Goal: Complete application form

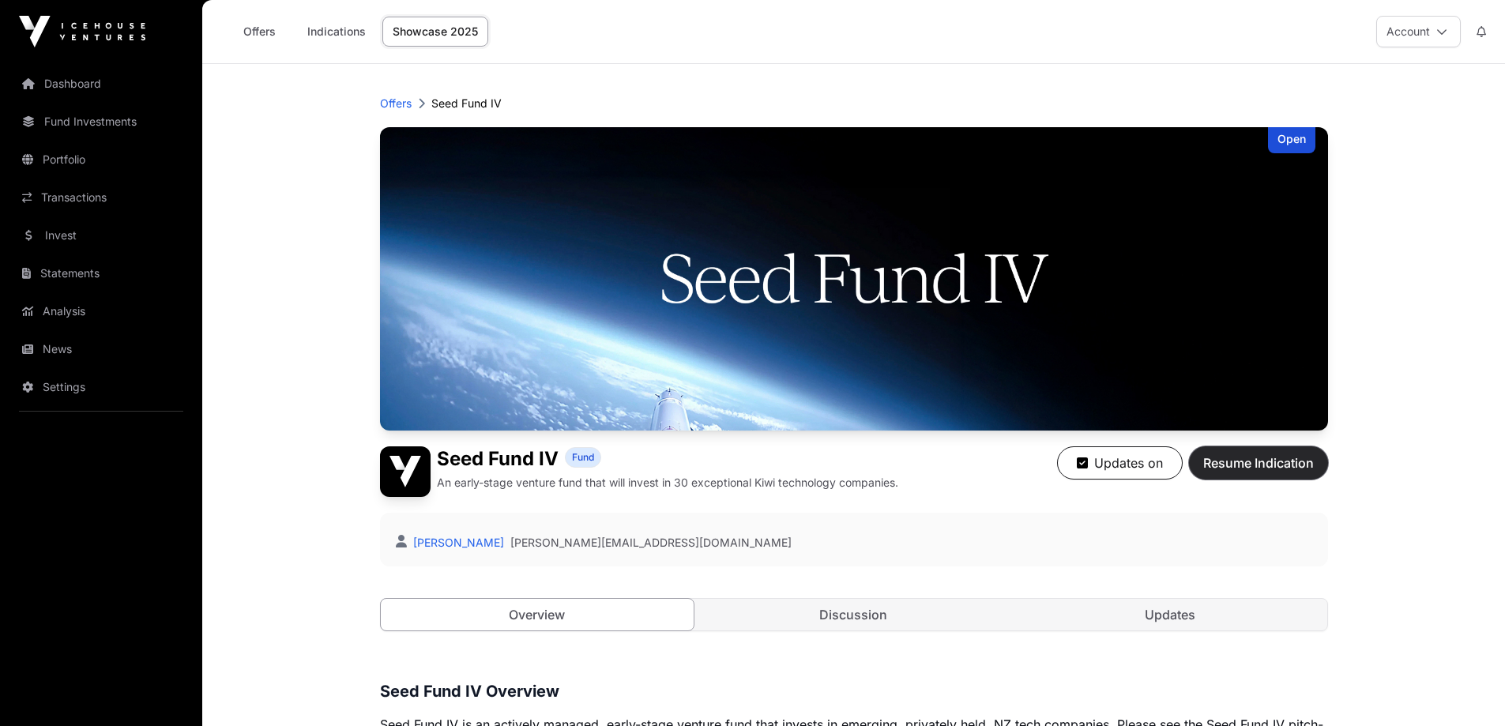
click at [1255, 454] on span "Resume Indication" at bounding box center [1258, 462] width 111 height 19
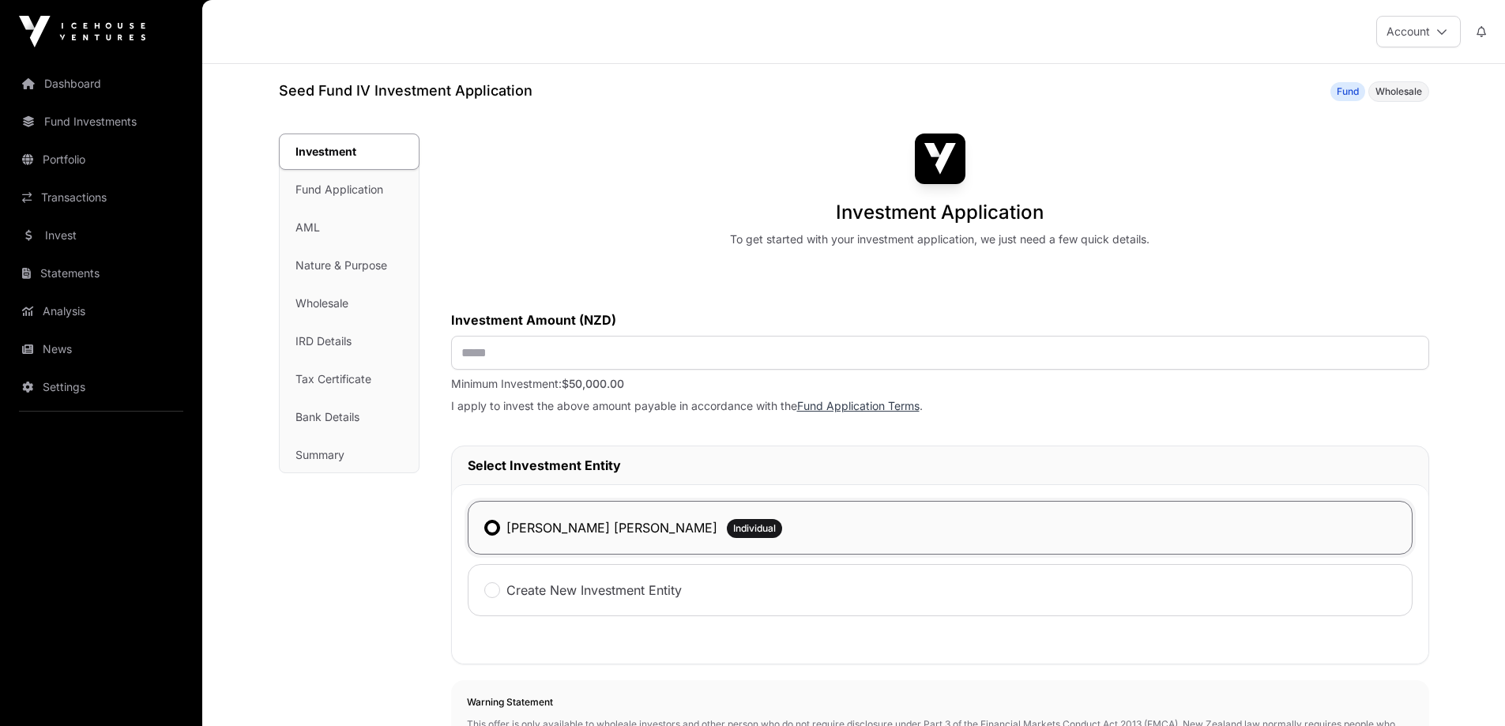
click at [733, 531] on span "Individual" at bounding box center [754, 528] width 43 height 13
click at [1321, 529] on div "[PERSON_NAME] [PERSON_NAME] Individual" at bounding box center [940, 528] width 945 height 54
click at [721, 527] on div "[PERSON_NAME] [PERSON_NAME] Individual" at bounding box center [940, 528] width 945 height 54
click at [626, 528] on label "[PERSON_NAME] [PERSON_NAME]" at bounding box center [611, 527] width 211 height 19
click at [542, 524] on label "[PERSON_NAME] [PERSON_NAME]" at bounding box center [611, 527] width 211 height 19
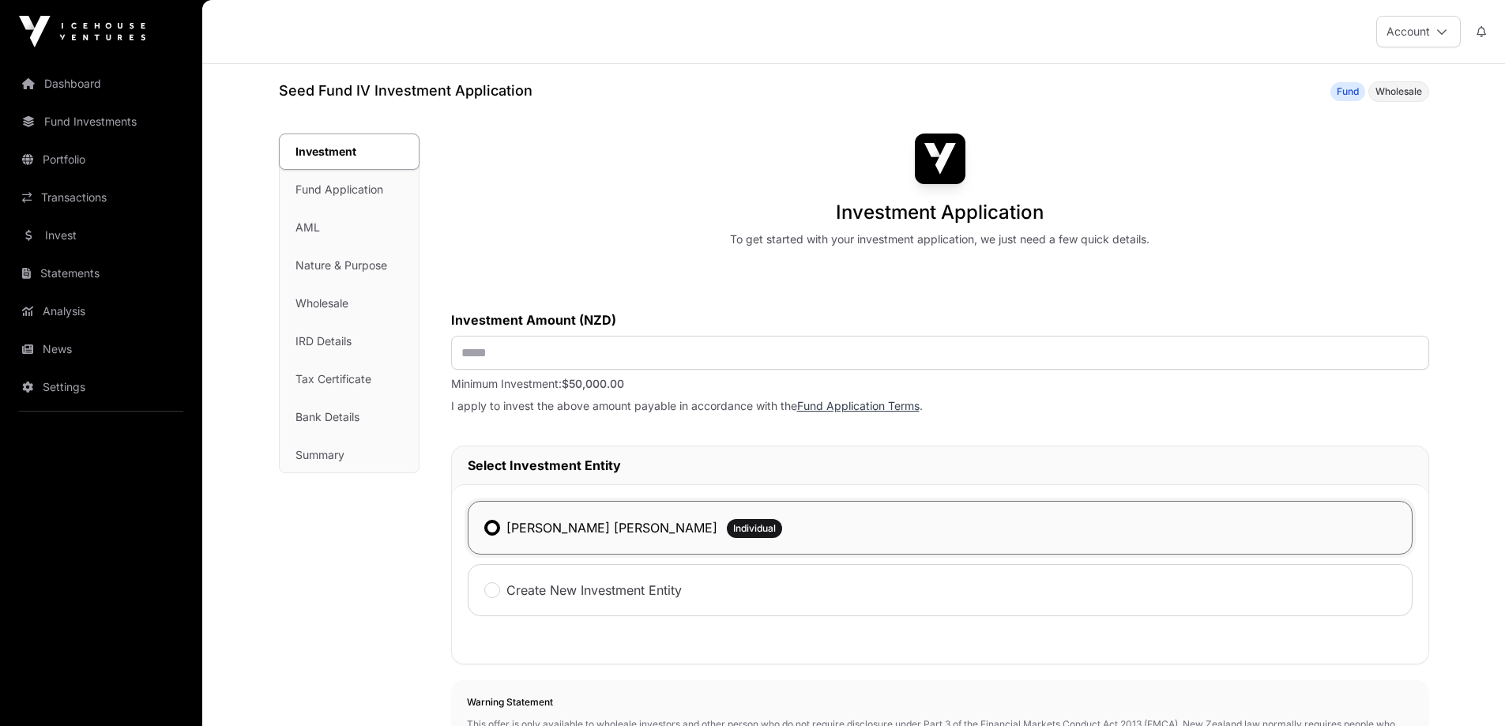
click at [477, 527] on div "[PERSON_NAME] [PERSON_NAME] Individual" at bounding box center [940, 528] width 945 height 54
click at [680, 464] on h2 "Select Investment Entity" at bounding box center [940, 465] width 945 height 19
click at [752, 522] on div "[PERSON_NAME] [PERSON_NAME] Individual" at bounding box center [940, 528] width 945 height 54
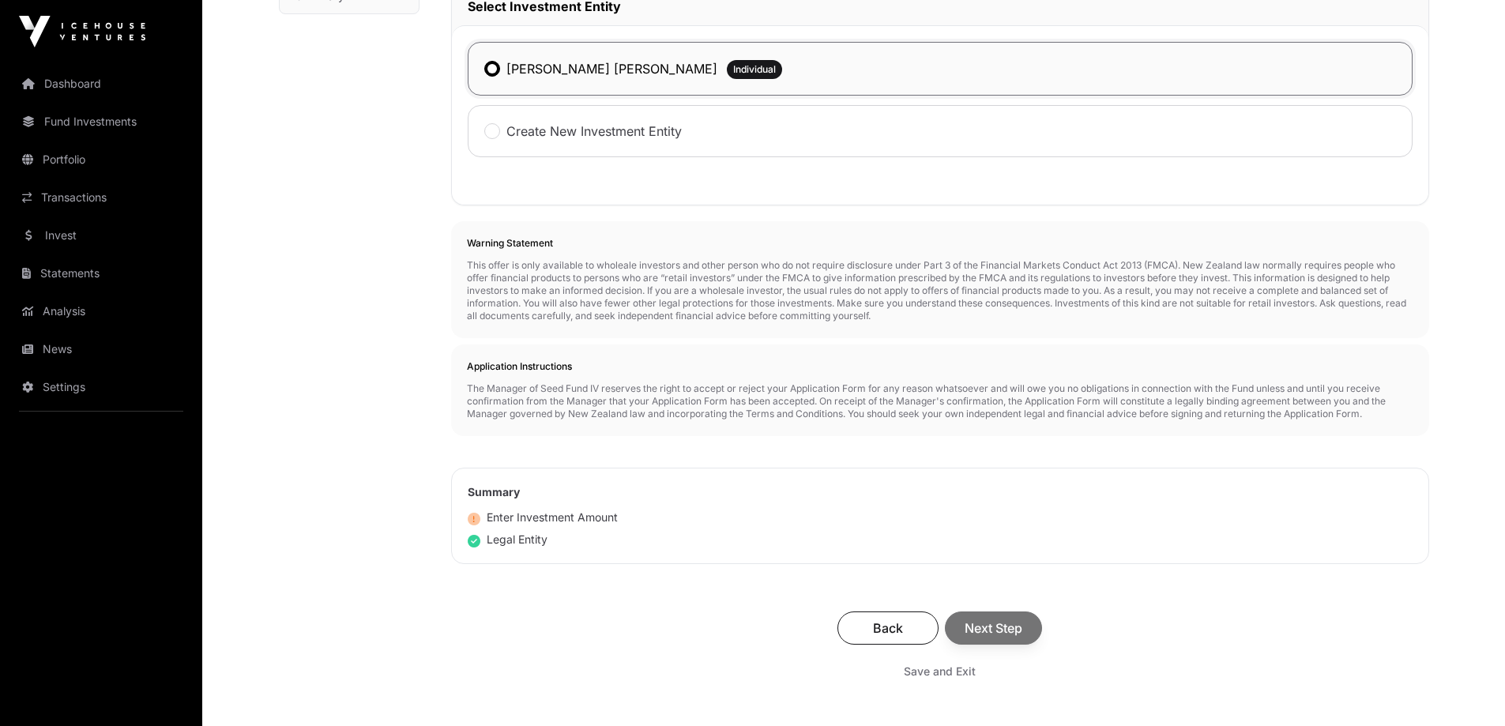
scroll to position [474, 0]
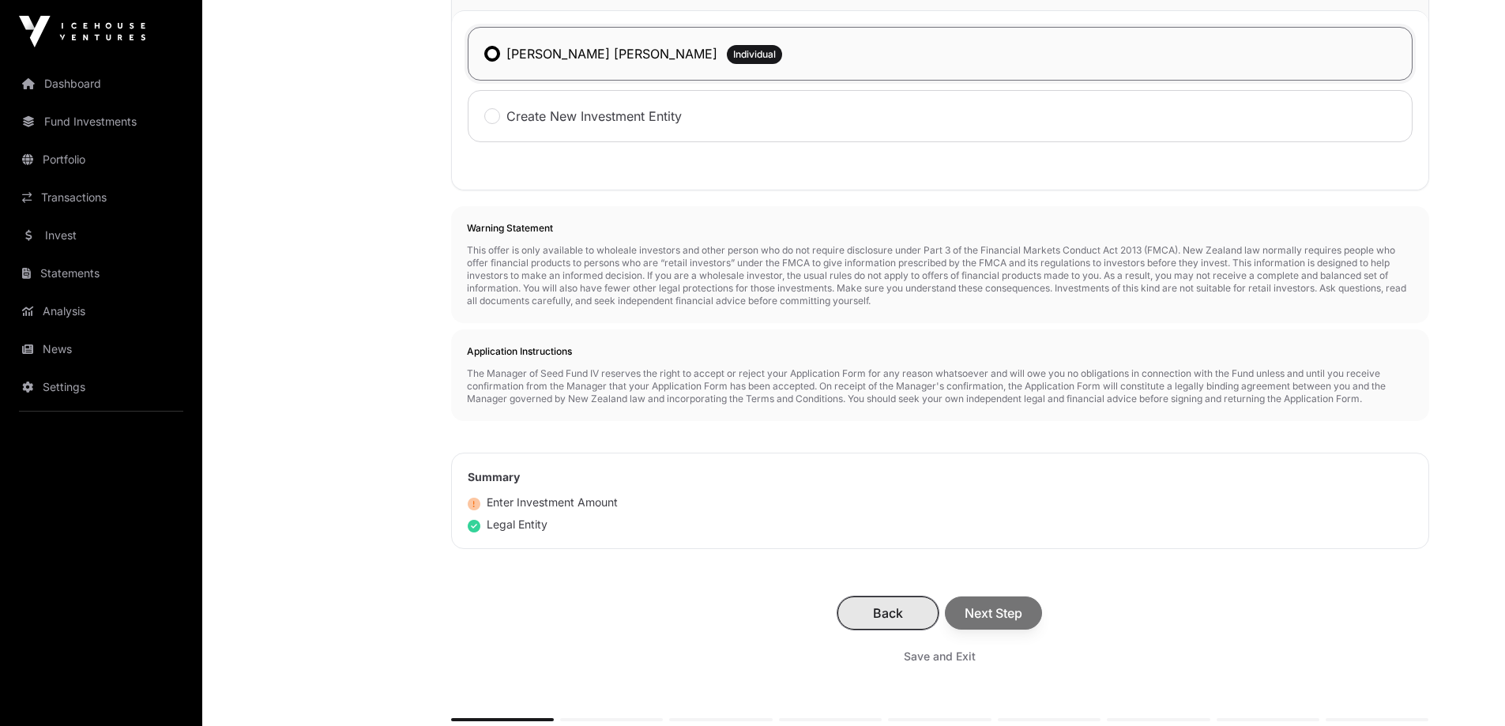
click at [884, 611] on span "Back" at bounding box center [888, 613] width 62 height 19
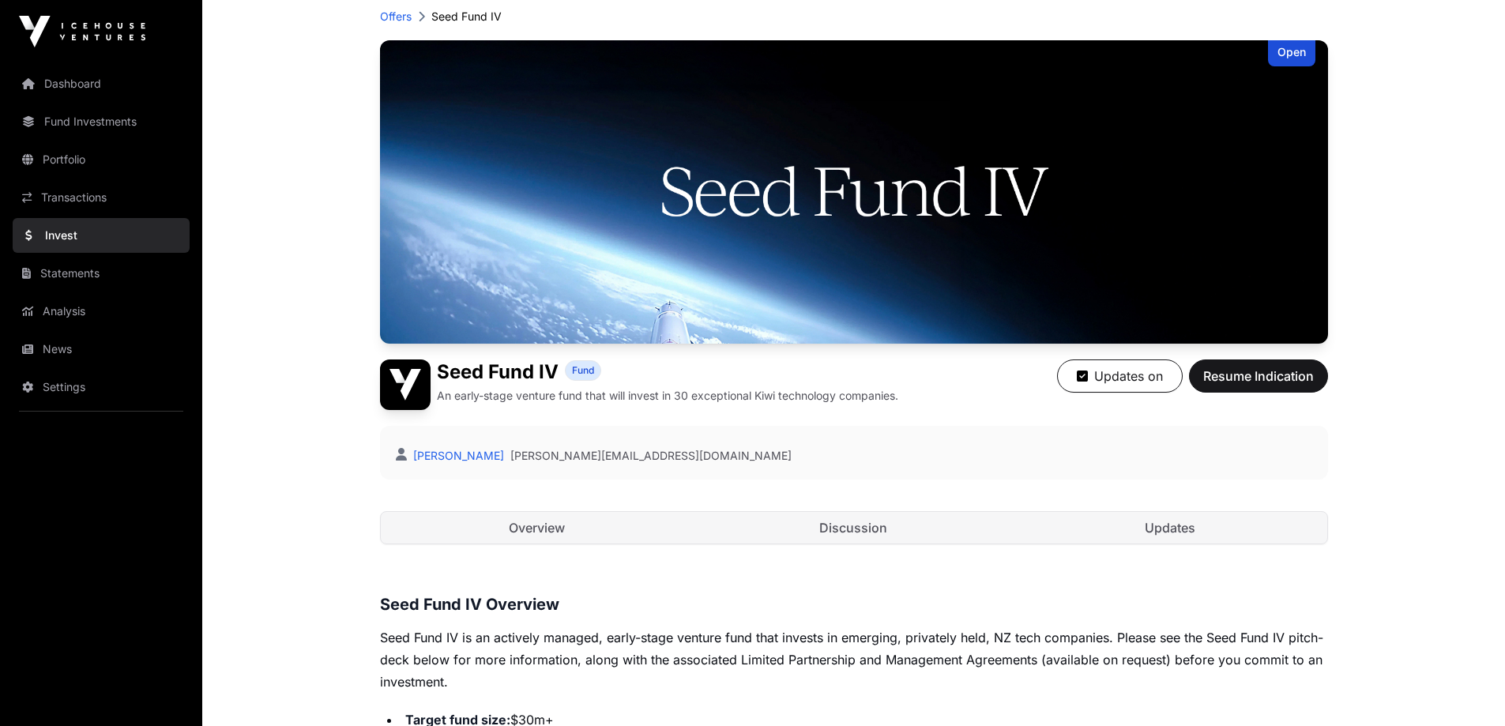
scroll to position [79, 0]
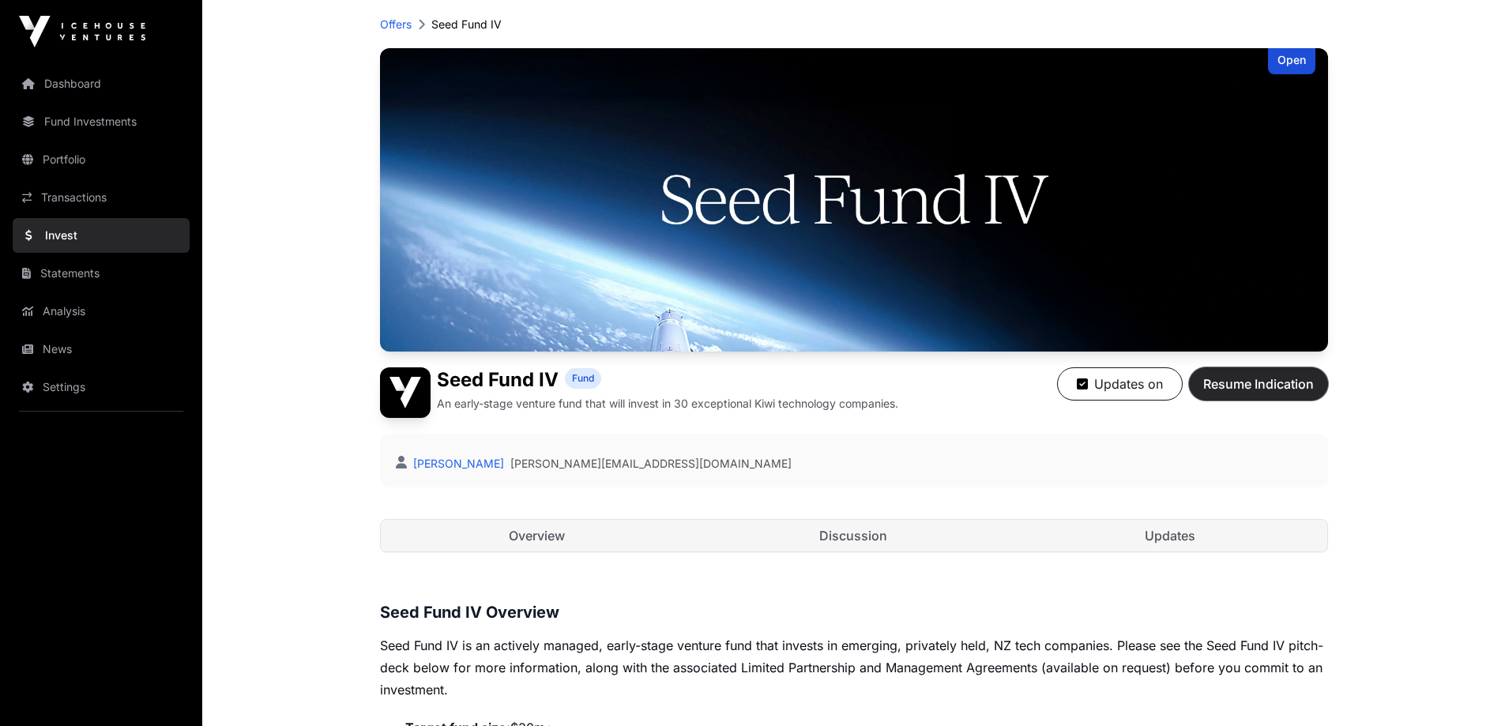
click at [1256, 382] on span "Resume Indication" at bounding box center [1258, 383] width 111 height 19
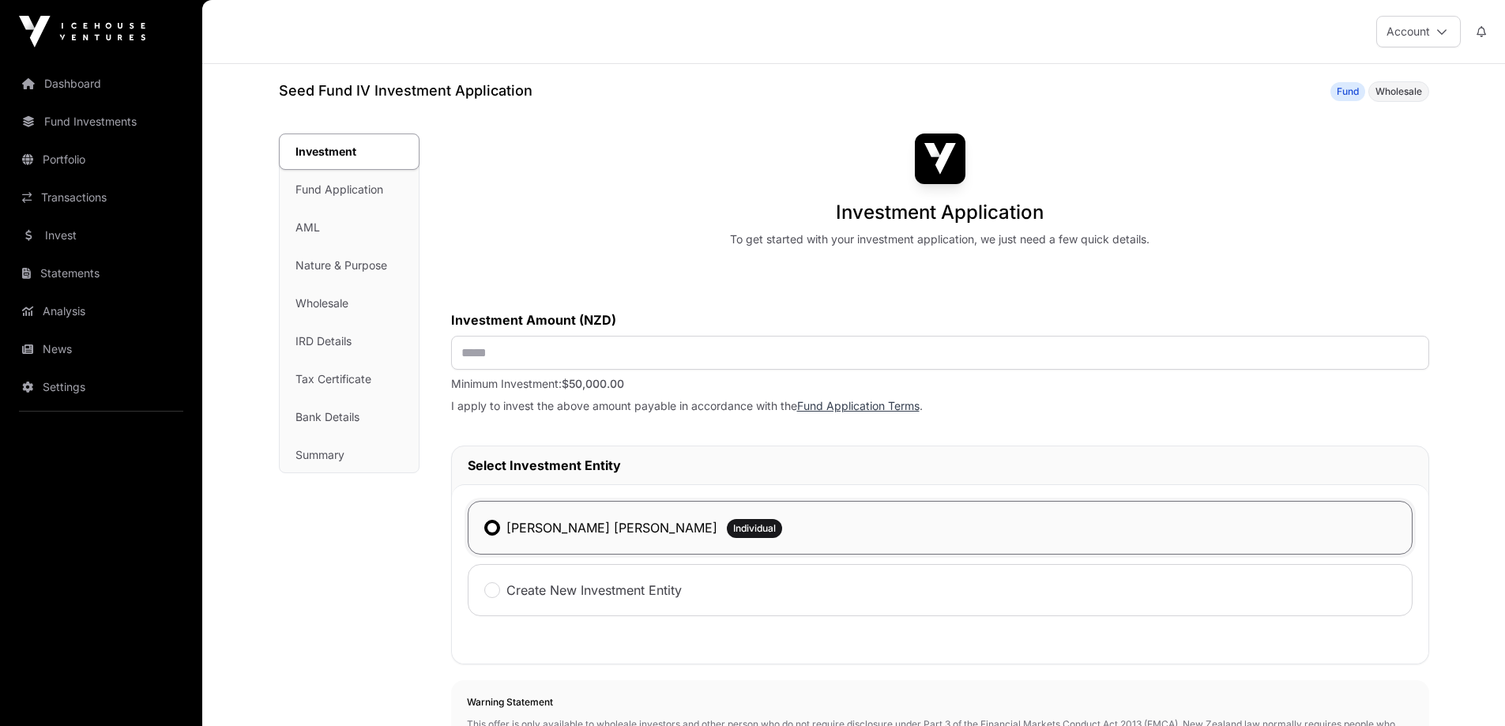
click at [733, 525] on span "Individual" at bounding box center [754, 528] width 43 height 13
click at [501, 534] on div "[PERSON_NAME] [PERSON_NAME]" at bounding box center [600, 527] width 233 height 21
click at [666, 352] on input "text" at bounding box center [940, 353] width 978 height 34
click at [517, 353] on input "**********" at bounding box center [940, 353] width 978 height 34
click at [543, 353] on input "**********" at bounding box center [940, 353] width 978 height 34
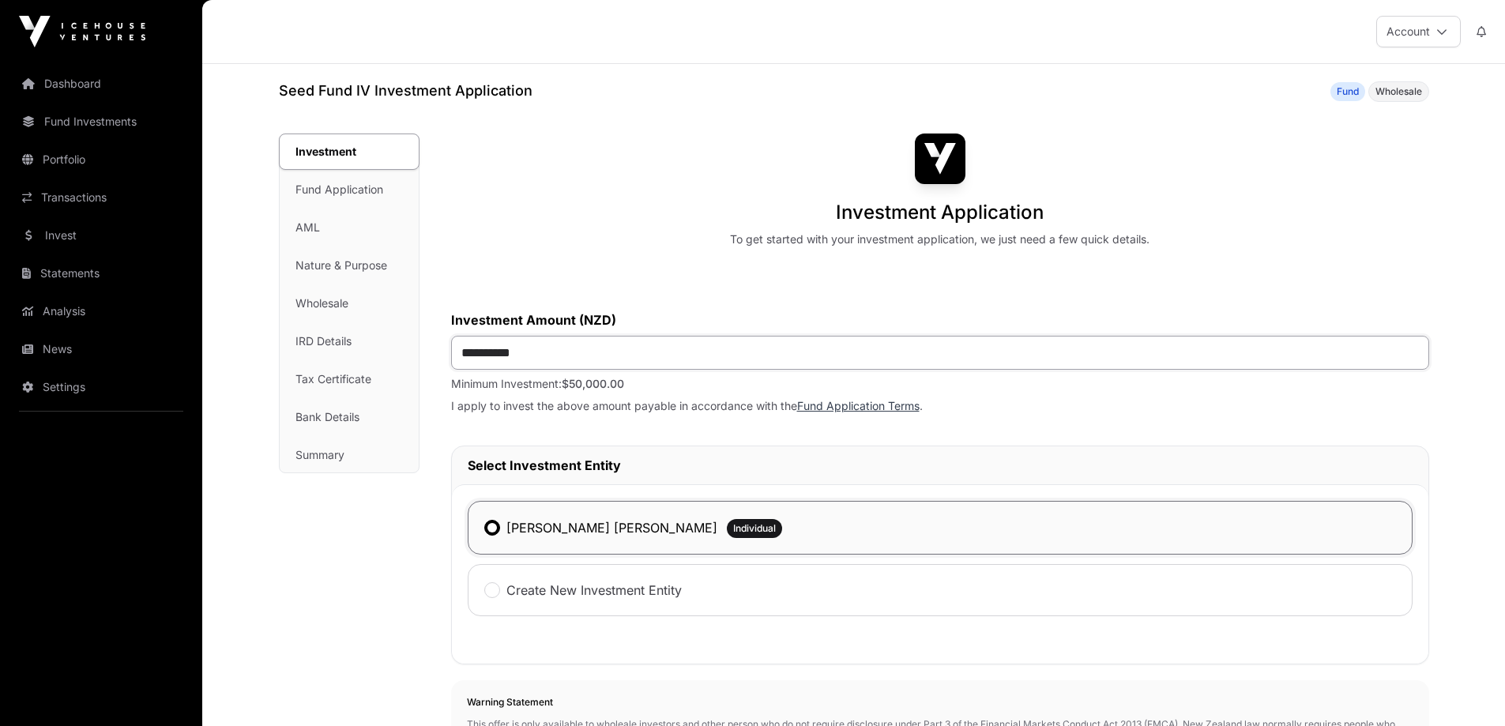
click at [477, 355] on input "**********" at bounding box center [940, 353] width 978 height 34
click at [521, 355] on input "**********" at bounding box center [940, 353] width 978 height 34
click at [517, 354] on input "*******" at bounding box center [940, 353] width 978 height 34
click at [476, 352] on input "**********" at bounding box center [940, 353] width 978 height 34
type input "**"
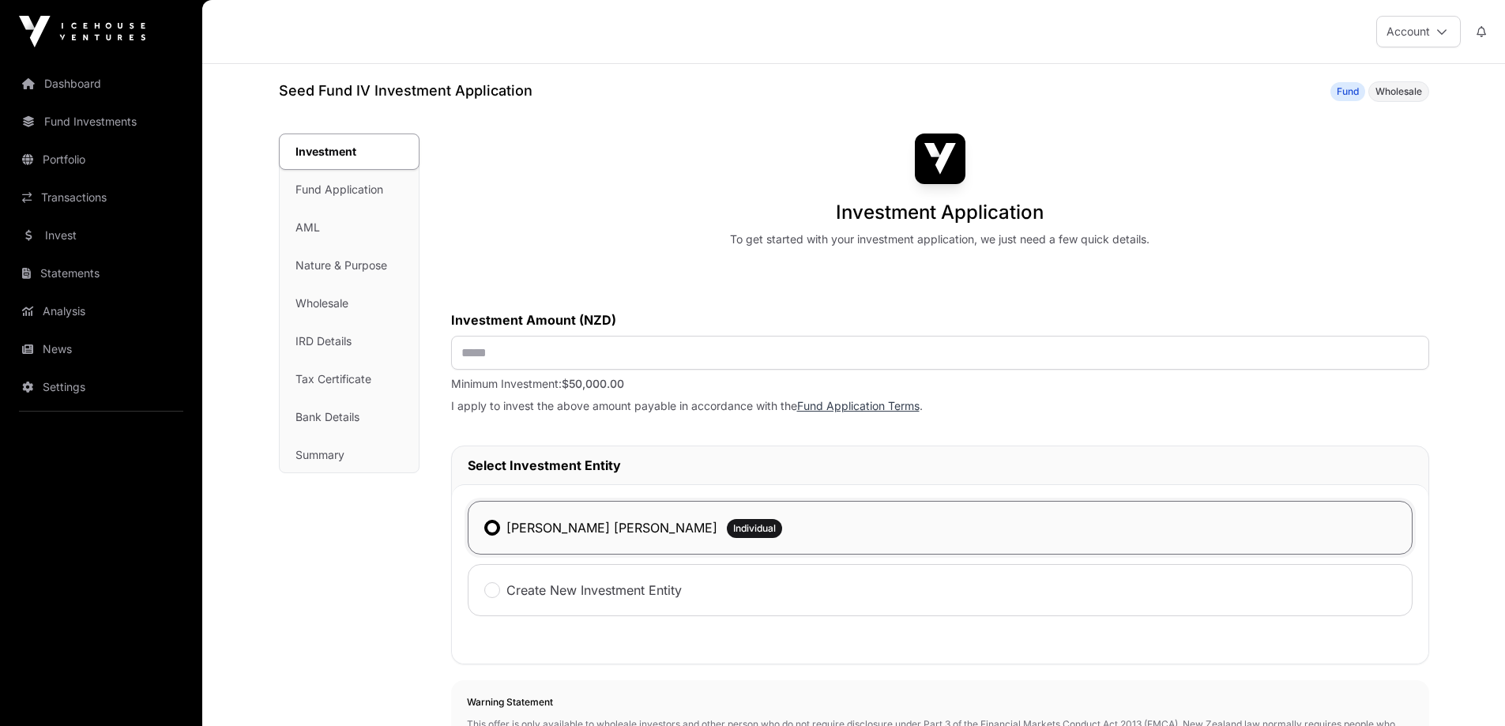
click at [606, 465] on h2 "Select Investment Entity" at bounding box center [940, 465] width 945 height 19
drag, startPoint x: 495, startPoint y: 454, endPoint x: 495, endPoint y: 465, distance: 11.1
click at [495, 456] on div "Select Investment Entity" at bounding box center [940, 465] width 976 height 38
click at [478, 538] on div "[PERSON_NAME] [PERSON_NAME] Individual" at bounding box center [940, 528] width 945 height 54
click at [733, 531] on span "Individual" at bounding box center [754, 528] width 43 height 13
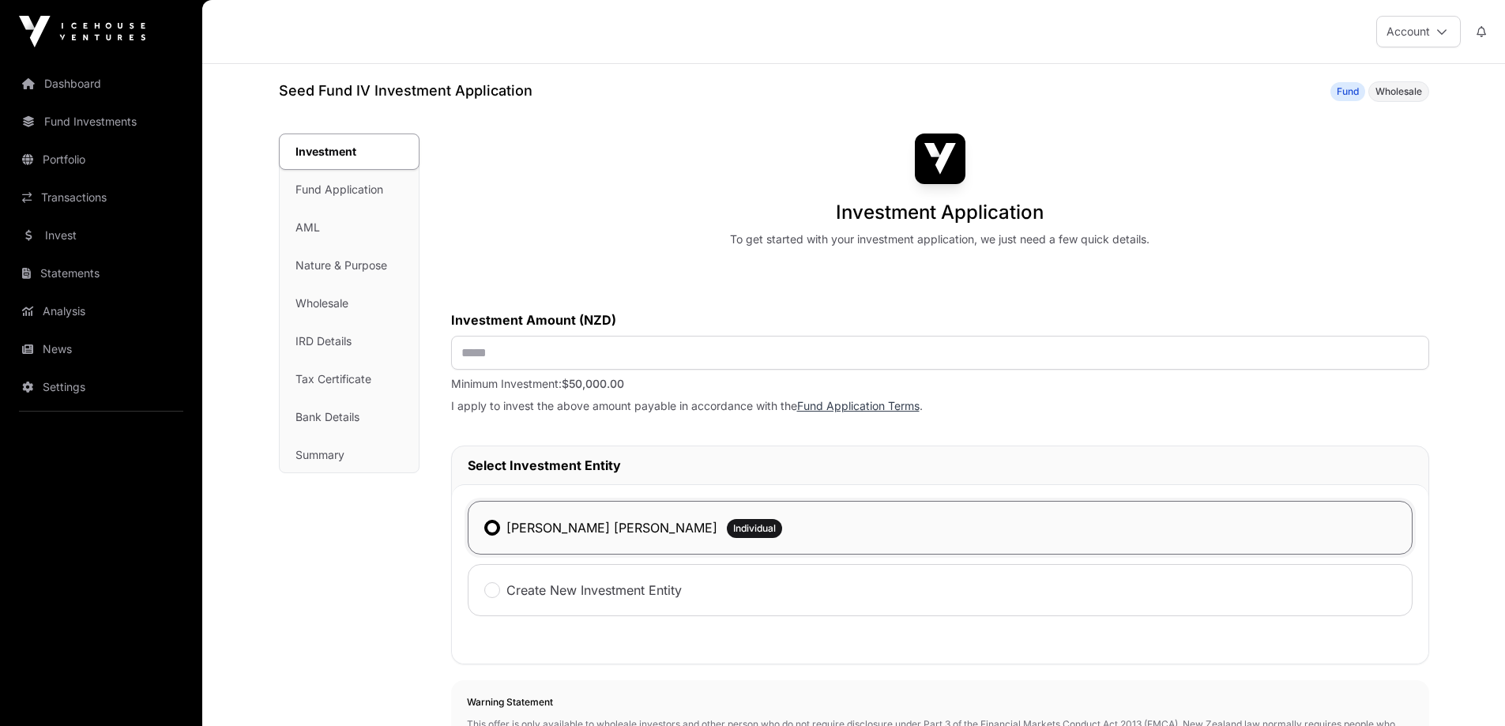
click at [585, 527] on label "[PERSON_NAME] [PERSON_NAME]" at bounding box center [611, 527] width 211 height 19
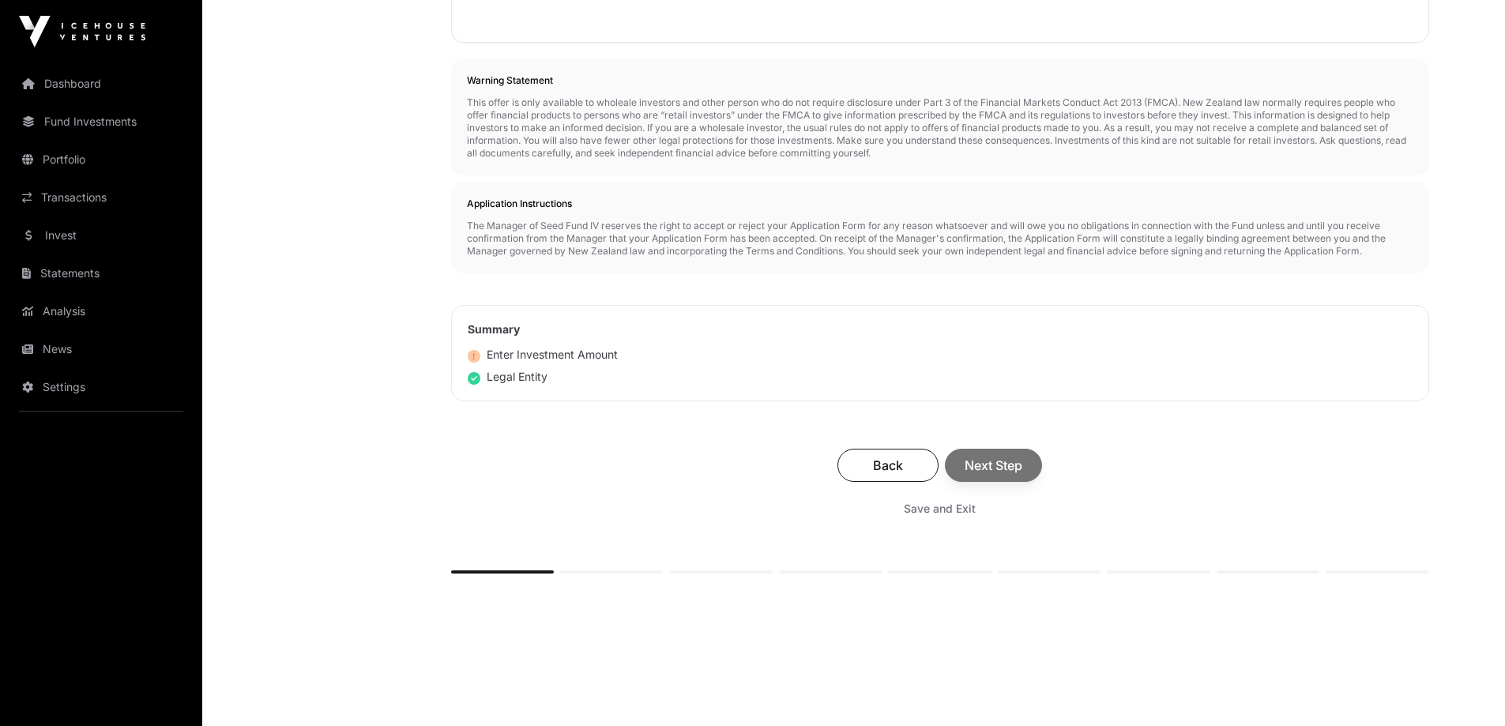
scroll to position [668, 0]
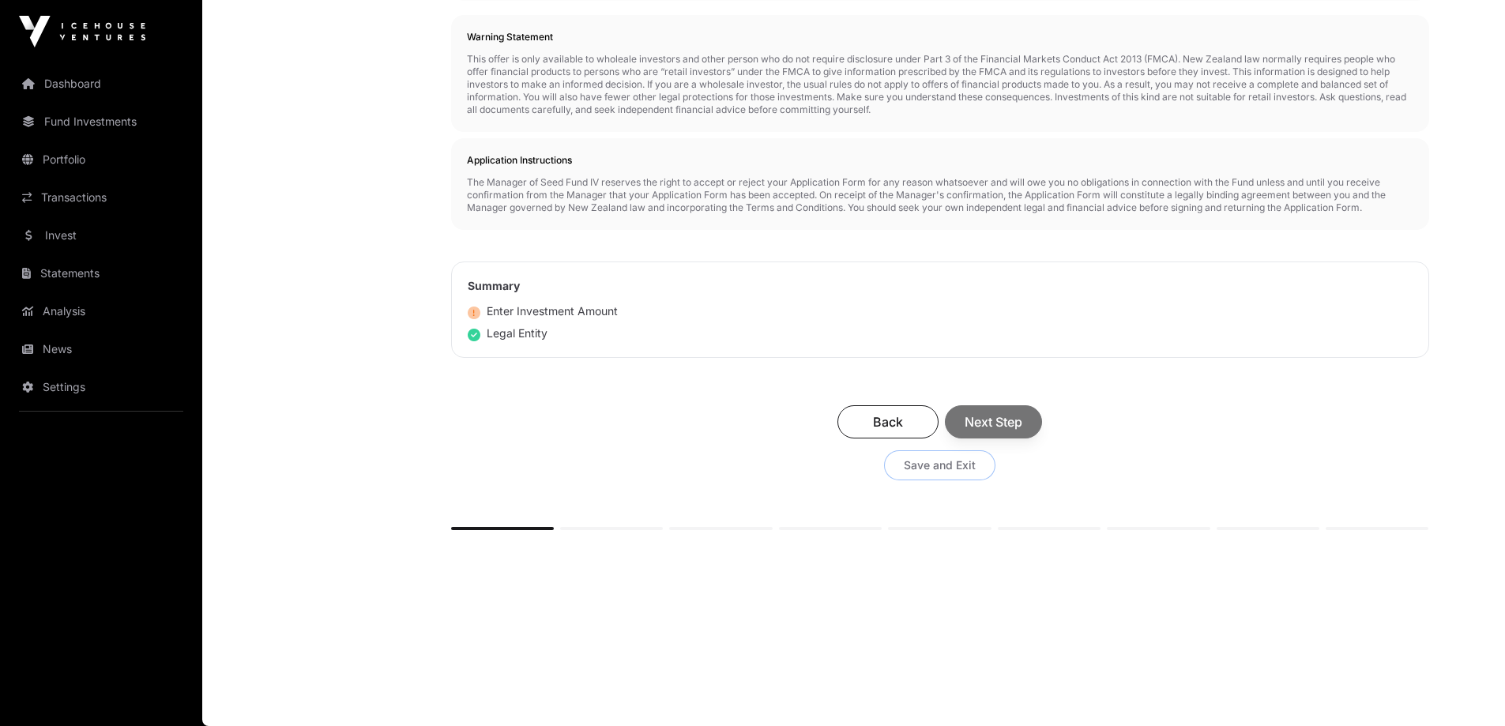
click at [969, 466] on span "Save and Exit" at bounding box center [940, 465] width 72 height 16
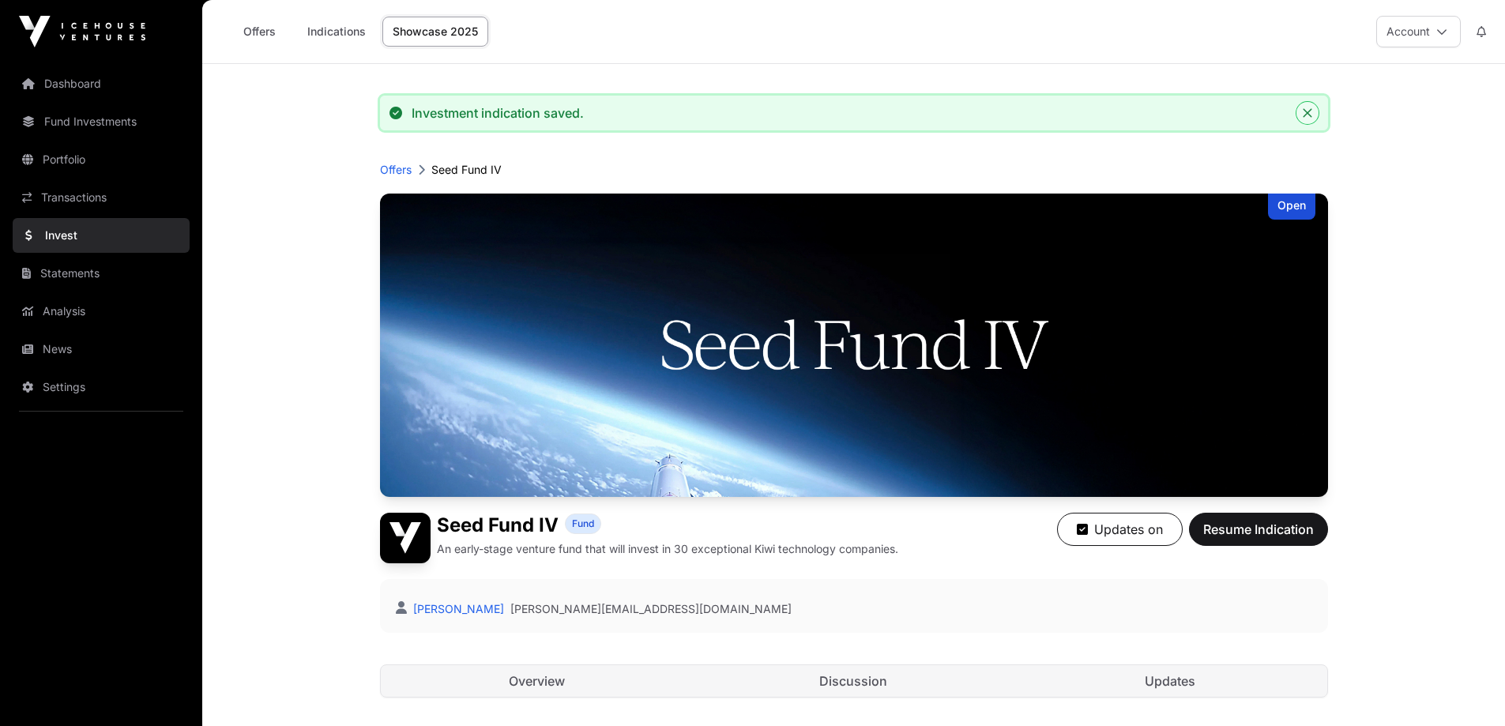
click at [1307, 113] on icon "Close" at bounding box center [1307, 113] width 9 height 9
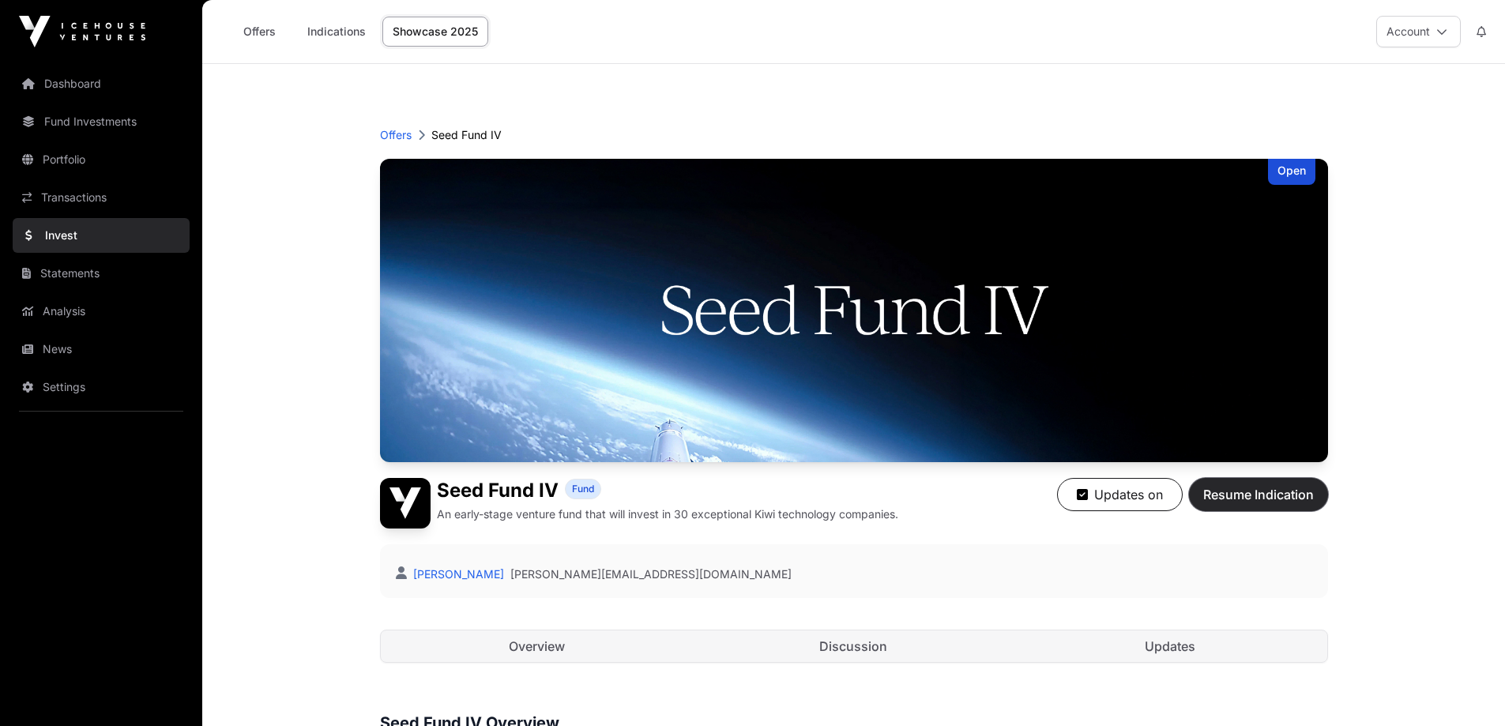
click at [1262, 494] on span "Resume Indication" at bounding box center [1258, 494] width 111 height 19
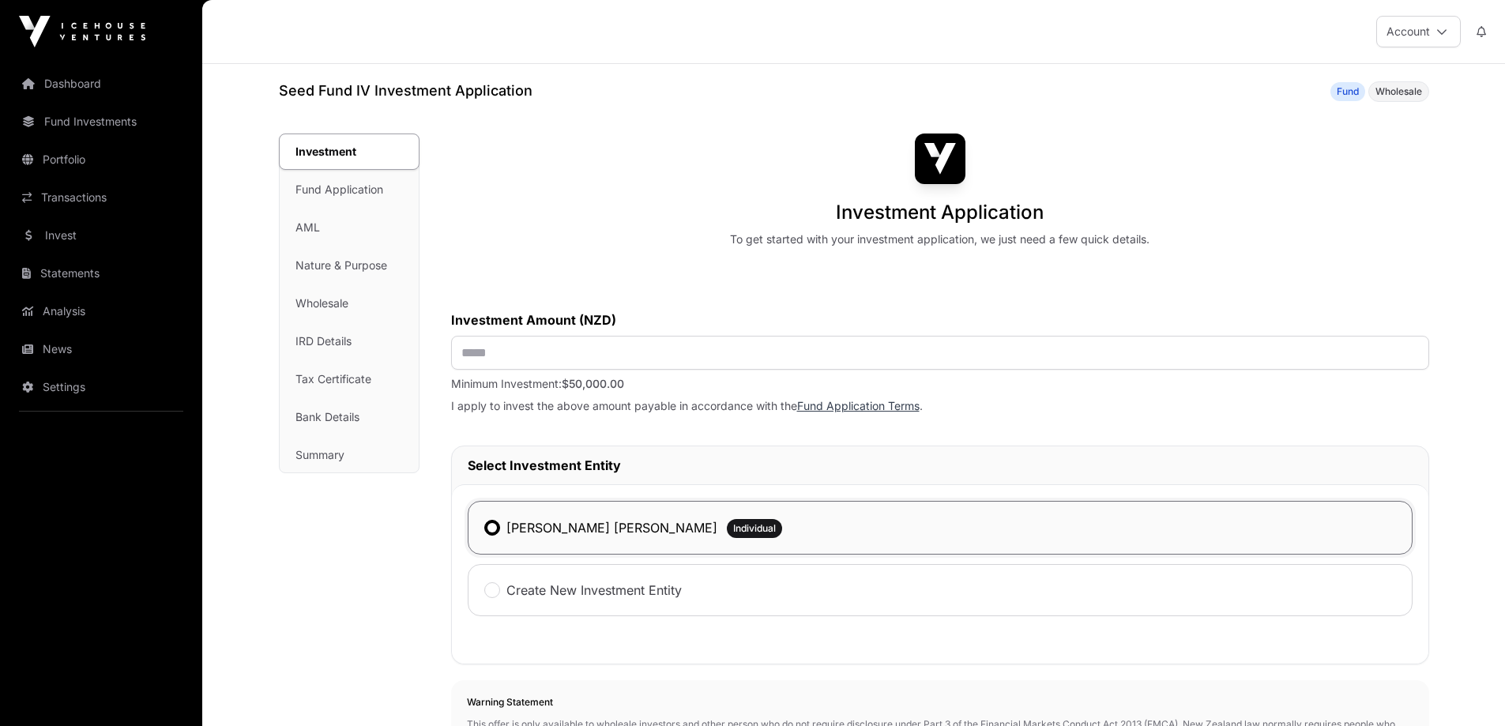
click at [733, 528] on span "Individual" at bounding box center [754, 528] width 43 height 13
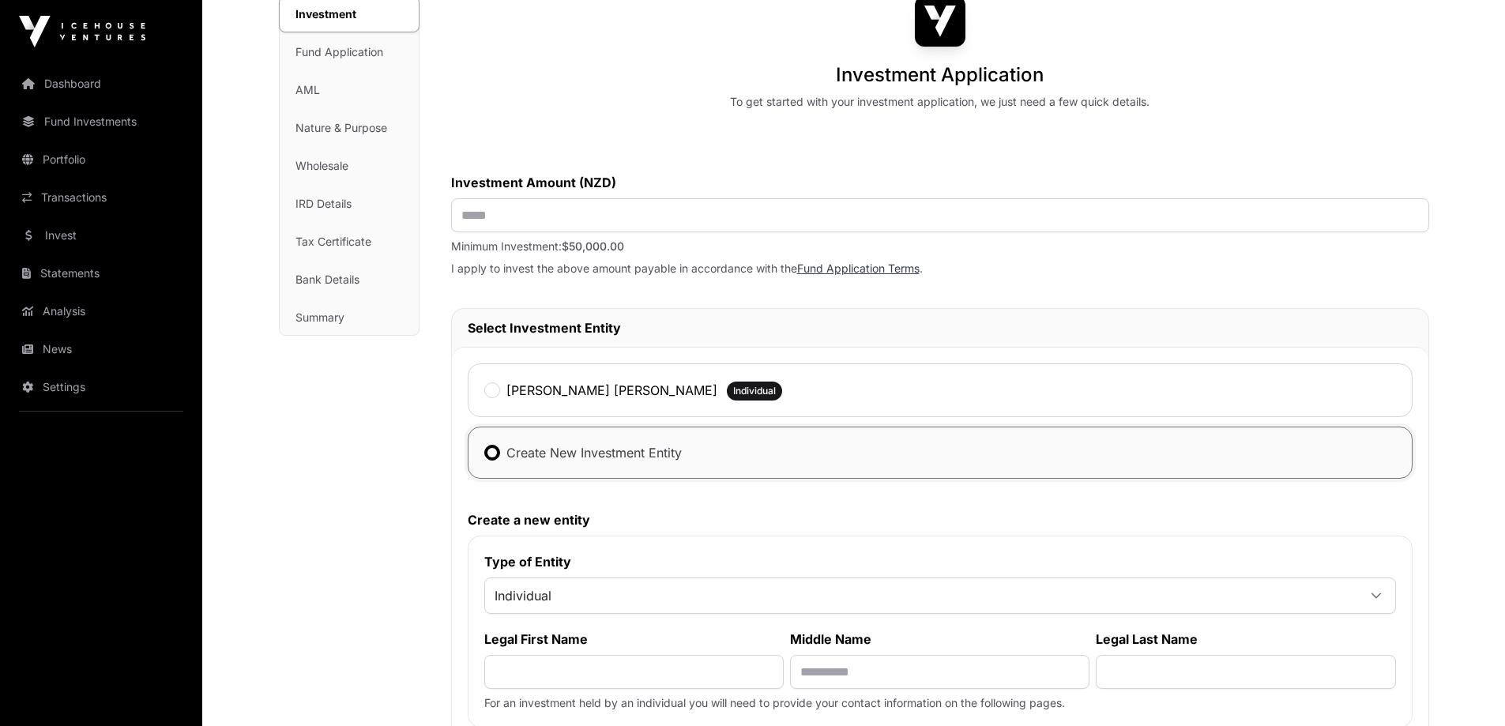
scroll to position [158, 0]
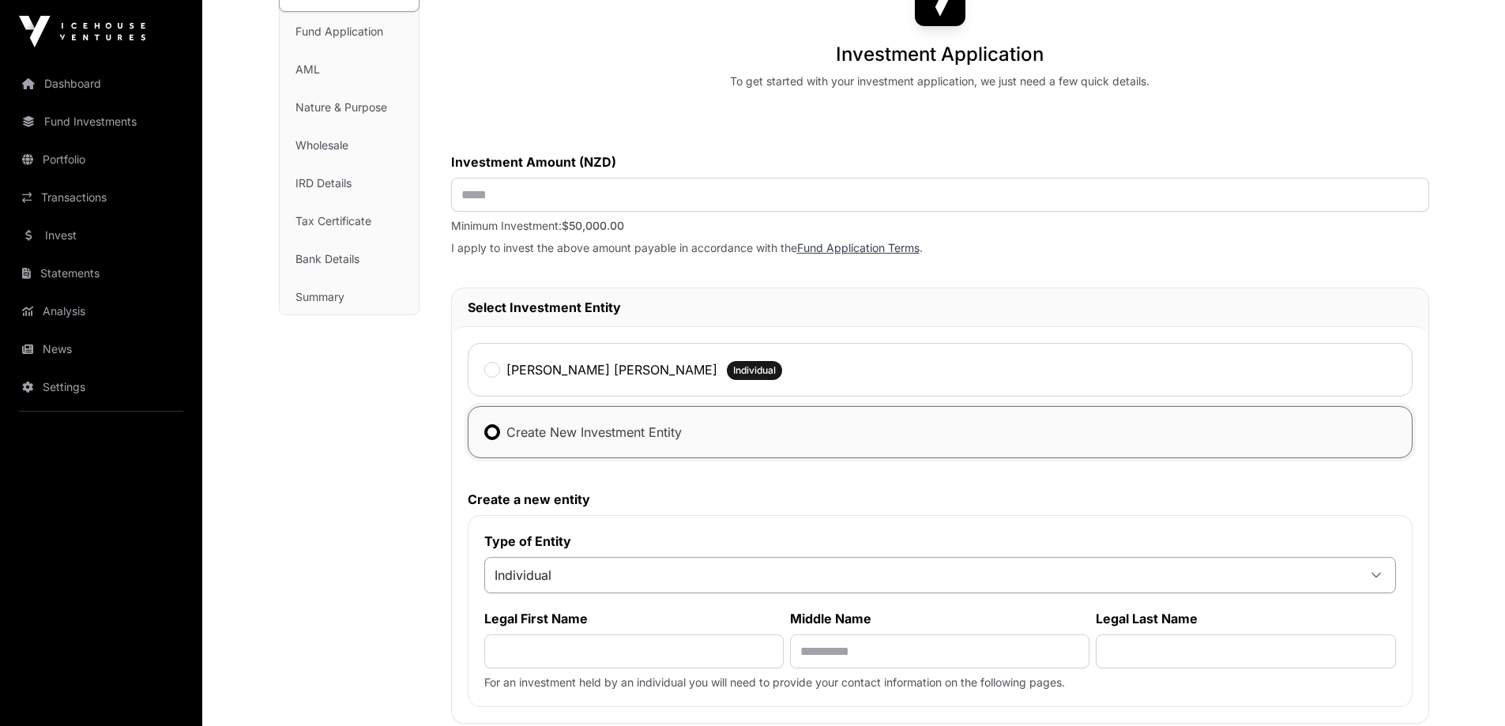
click at [1374, 576] on icon at bounding box center [1376, 575] width 11 height 11
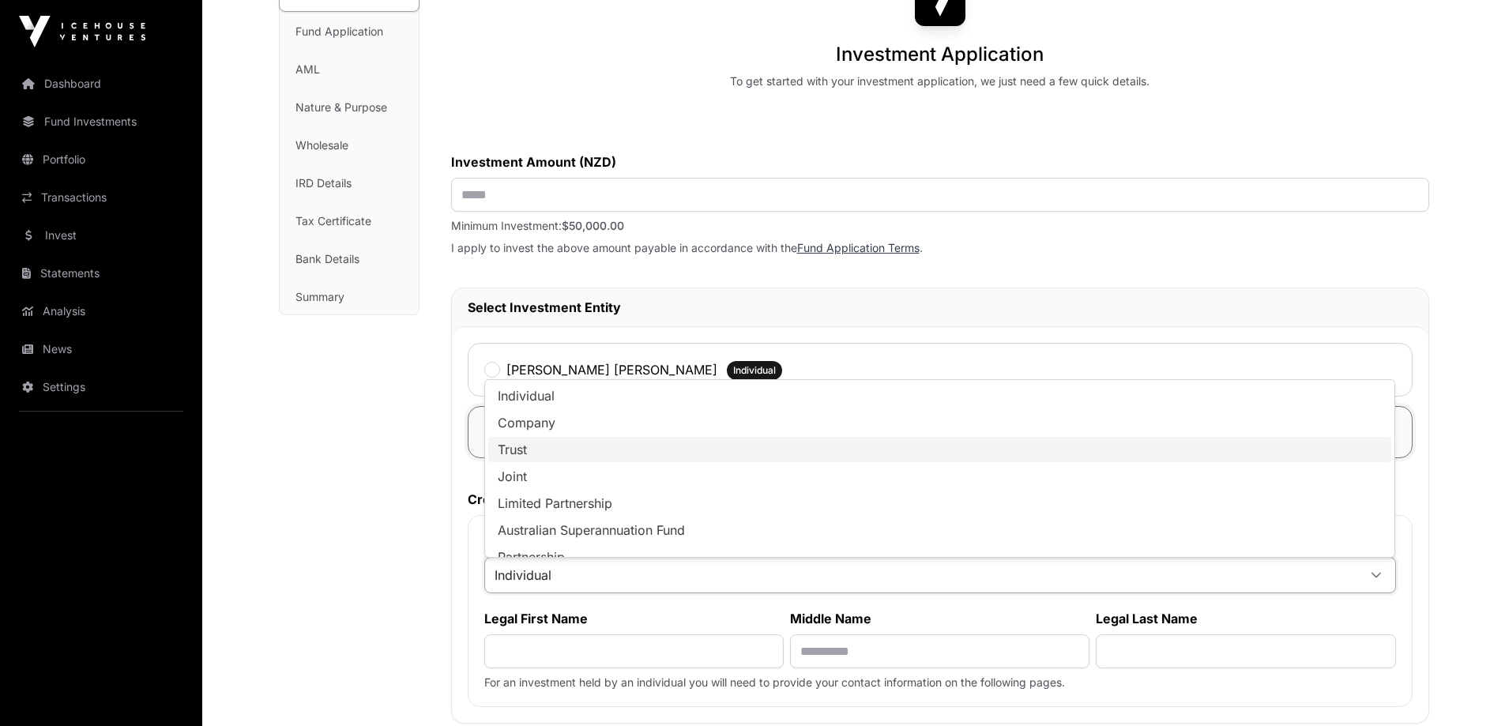
scroll to position [13, 0]
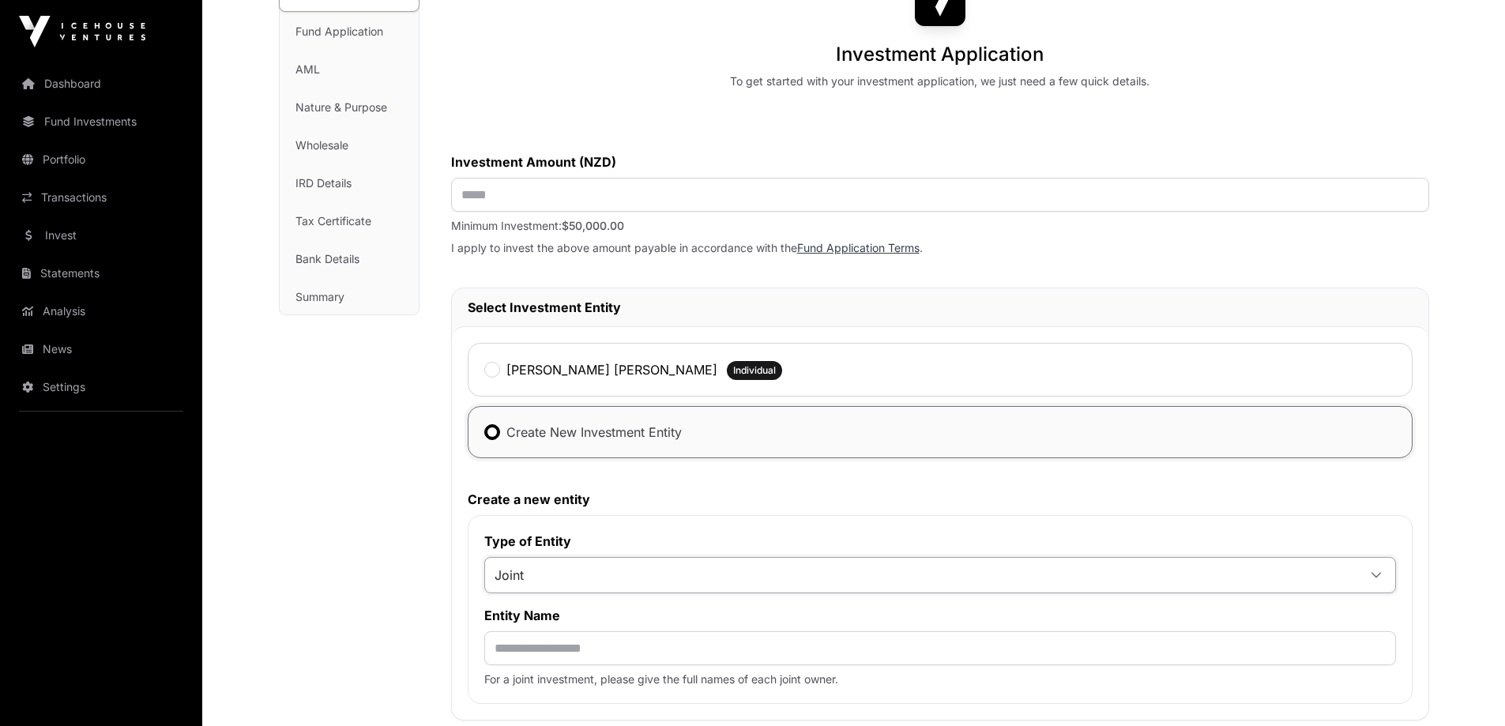
click at [516, 461] on span "Joint" at bounding box center [512, 463] width 29 height 13
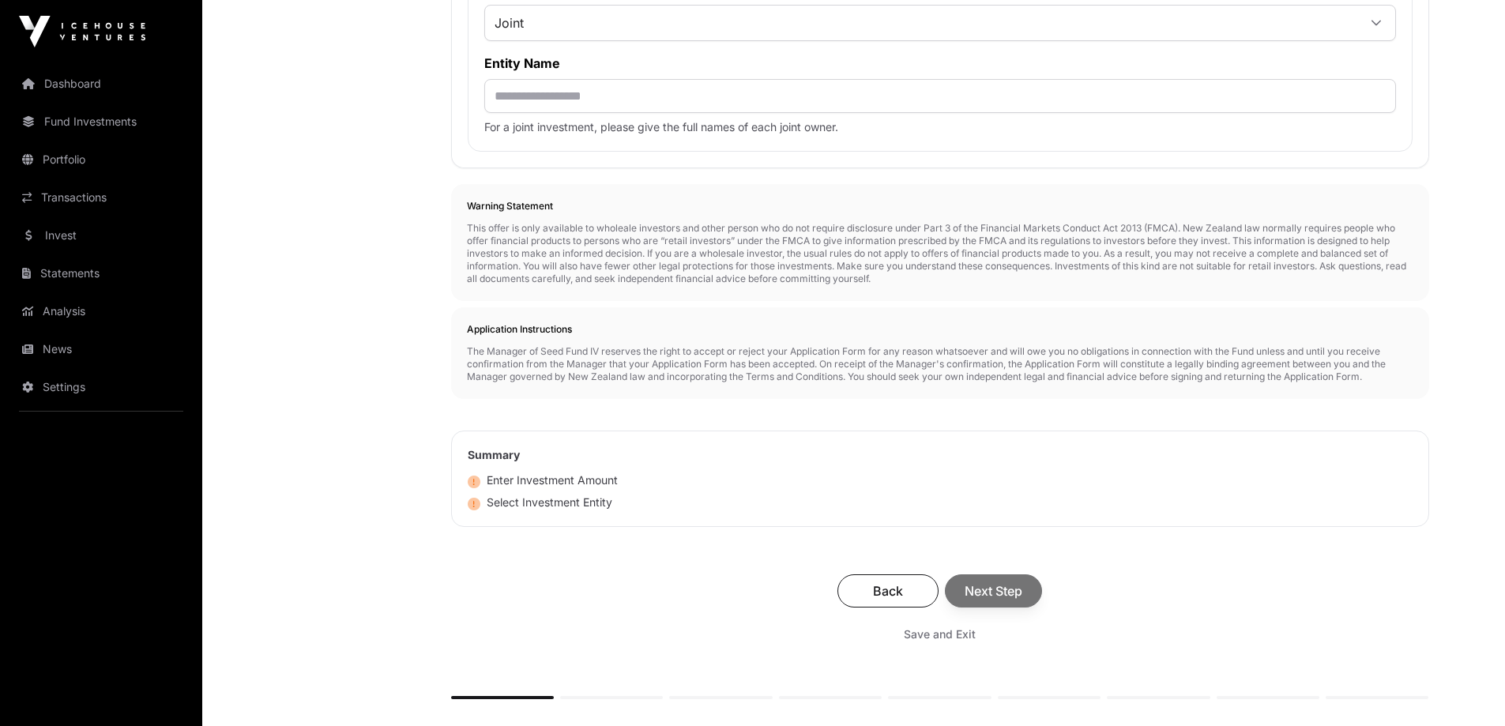
scroll to position [711, 0]
click at [969, 636] on span "Save and Exit" at bounding box center [940, 634] width 72 height 16
